Goal: Information Seeking & Learning: Learn about a topic

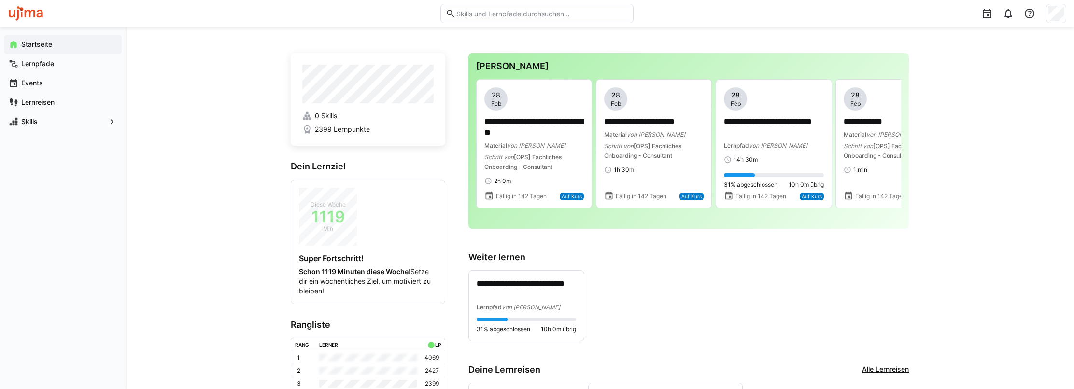
click at [661, 274] on div "**********" at bounding box center [689, 307] width 441 height 72
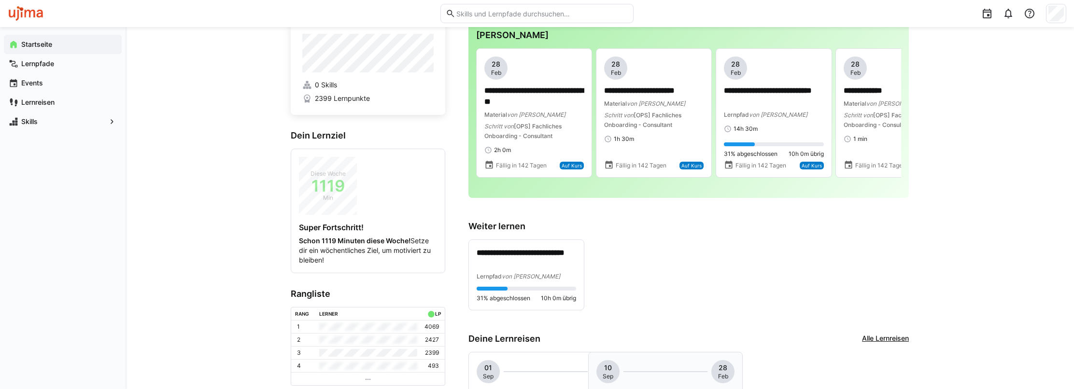
scroll to position [145, 0]
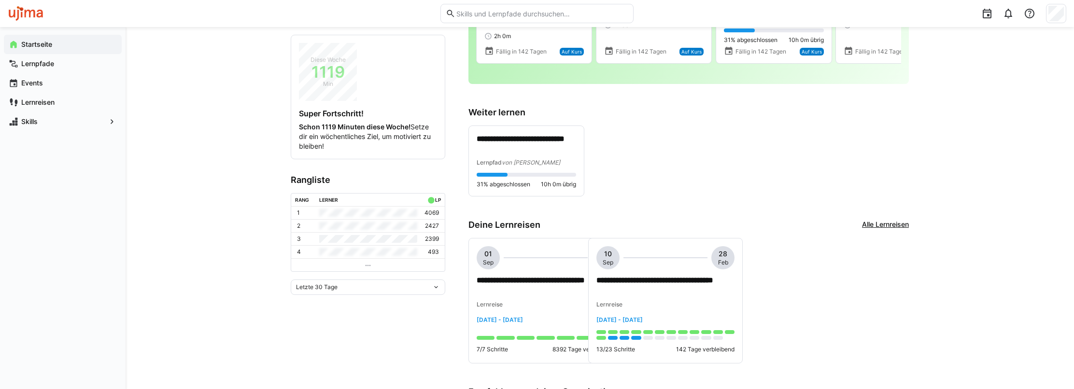
click at [345, 282] on div "Letzte 30 Tage" at bounding box center [368, 287] width 155 height 15
click at [318, 302] on div "Letzte 7 Tage" at bounding box center [368, 306] width 143 height 8
drag, startPoint x: 358, startPoint y: 274, endPoint x: 345, endPoint y: 287, distance: 17.8
click at [350, 282] on app-leaderboard "Rangliste [PERSON_NAME] LP 1 1479 2 1365 3 241 4 0 Letzte 7 Tage" at bounding box center [368, 235] width 155 height 120
click at [345, 287] on div "Letzte 7 Tage" at bounding box center [364, 287] width 136 height 7
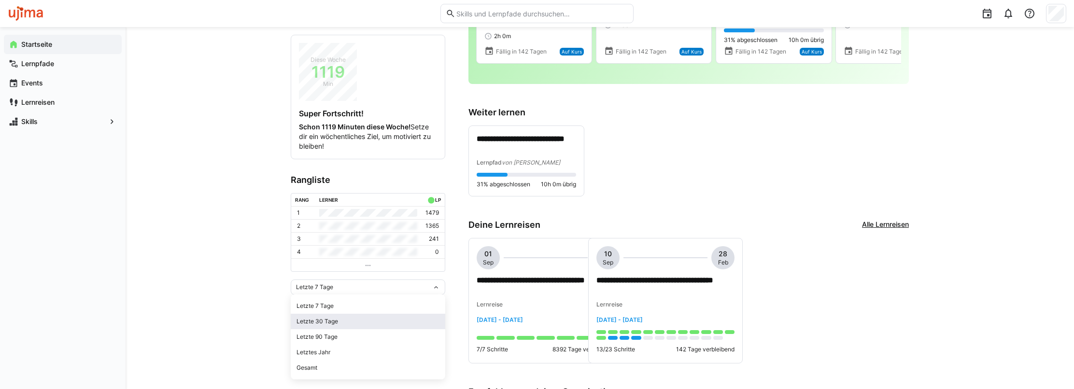
click at [322, 318] on div "Letzte 30 Tage" at bounding box center [368, 322] width 143 height 8
click at [357, 284] on div "Letzte 30 Tage" at bounding box center [364, 287] width 136 height 7
click at [328, 309] on div "Letzte 7 Tage" at bounding box center [368, 306] width 143 height 8
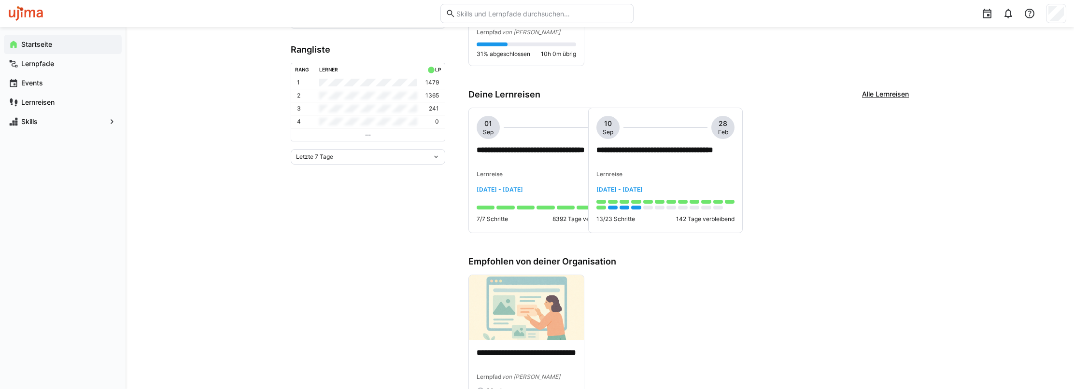
scroll to position [242, 0]
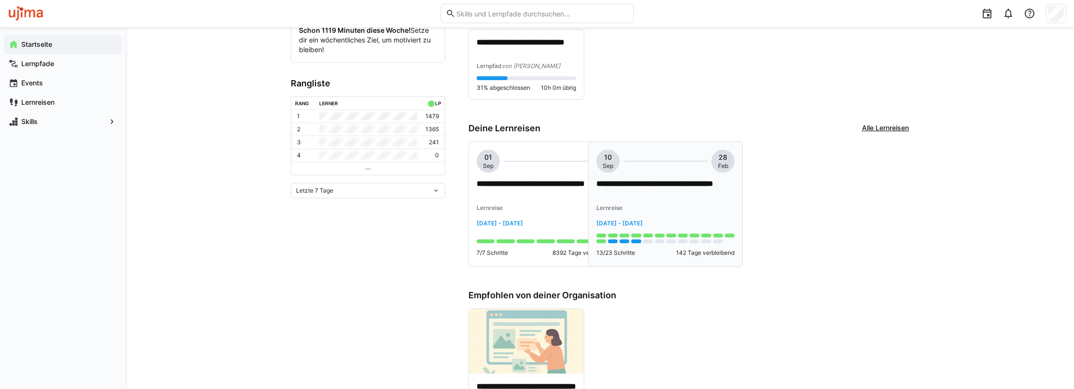
click at [658, 182] on p "**********" at bounding box center [666, 190] width 139 height 22
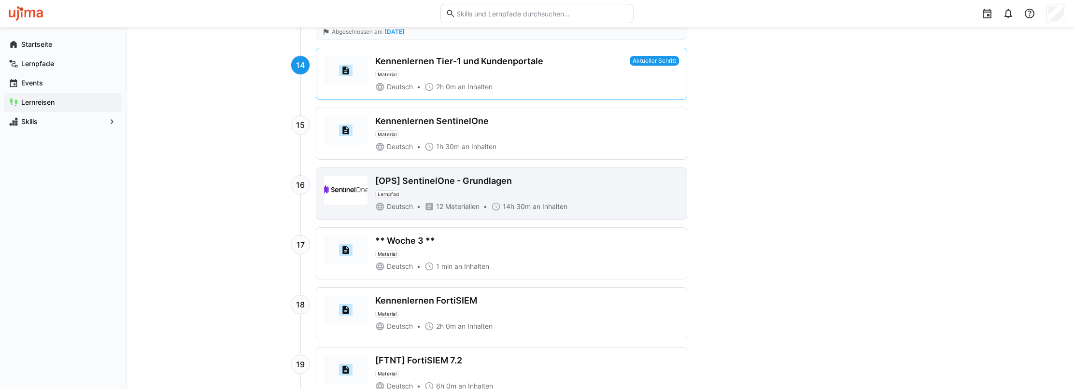
scroll to position [1160, 0]
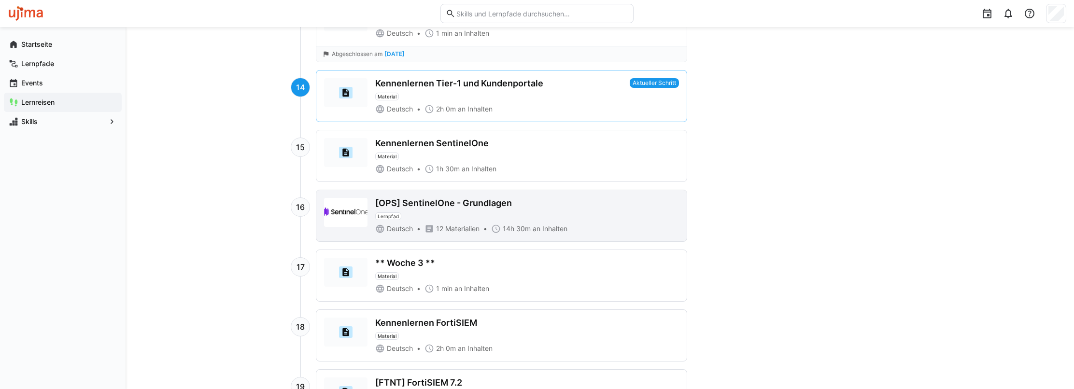
click at [442, 198] on div "[OPS] SentinelOne - Grundlagen" at bounding box center [443, 203] width 137 height 11
